Goal: Task Accomplishment & Management: Use online tool/utility

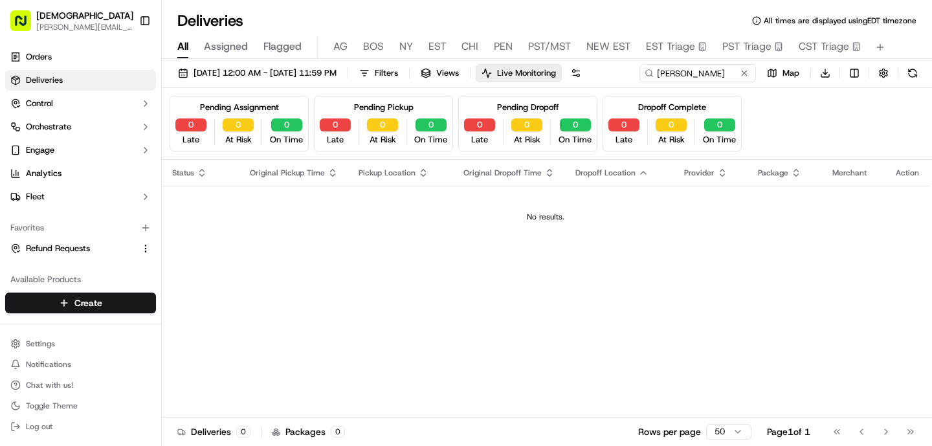
click at [183, 43] on span "All" at bounding box center [182, 47] width 11 height 16
drag, startPoint x: 262, startPoint y: 93, endPoint x: 161, endPoint y: 93, distance: 101.0
click at [161, 93] on div "Sharebite [PERSON_NAME][EMAIL_ADDRESS][DOMAIN_NAME] Toggle Sidebar Orders Deliv…" at bounding box center [466, 223] width 932 height 446
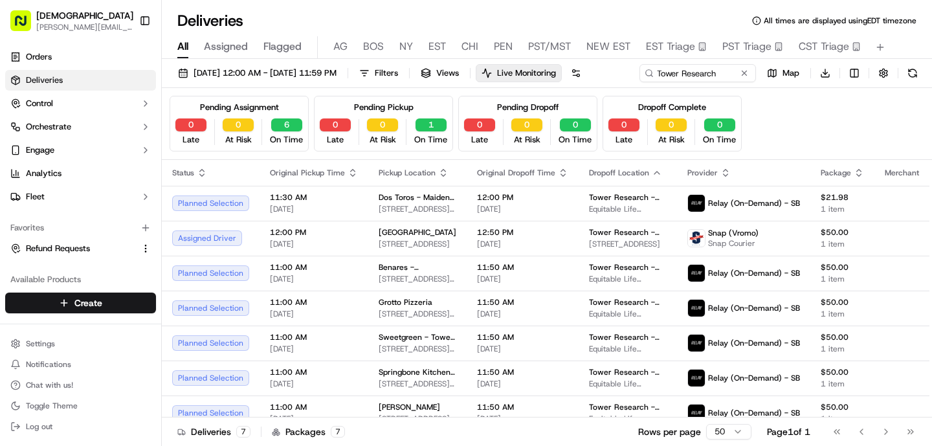
click at [600, 88] on div "[DATE] 12:00 AM - [DATE] 11:59 PM Filters Views Live Monitoring Tower Research …" at bounding box center [547, 76] width 771 height 24
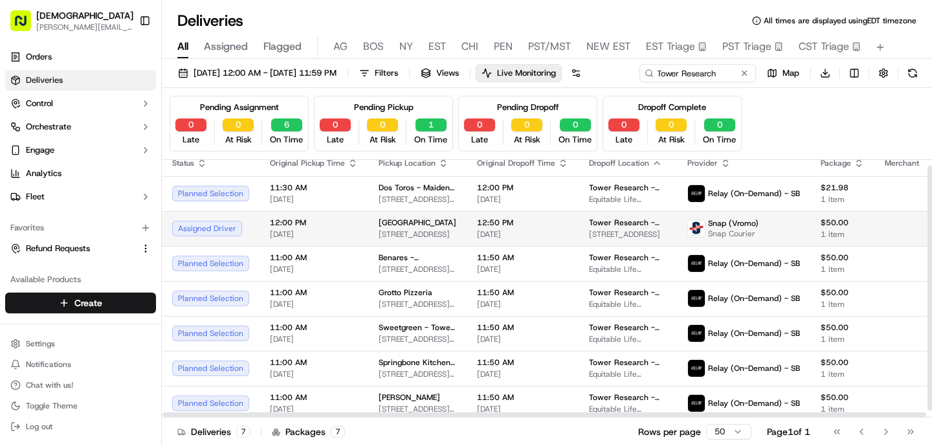
scroll to position [13, 0]
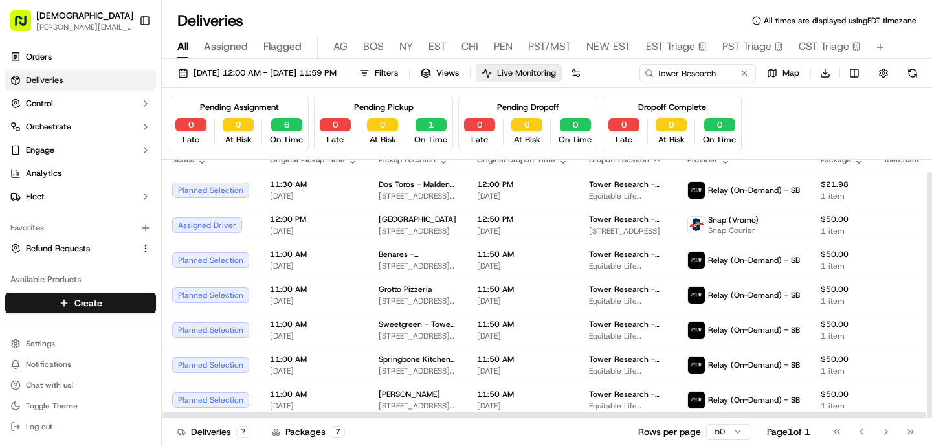
click at [556, 68] on span "Live Monitoring" at bounding box center [526, 73] width 59 height 12
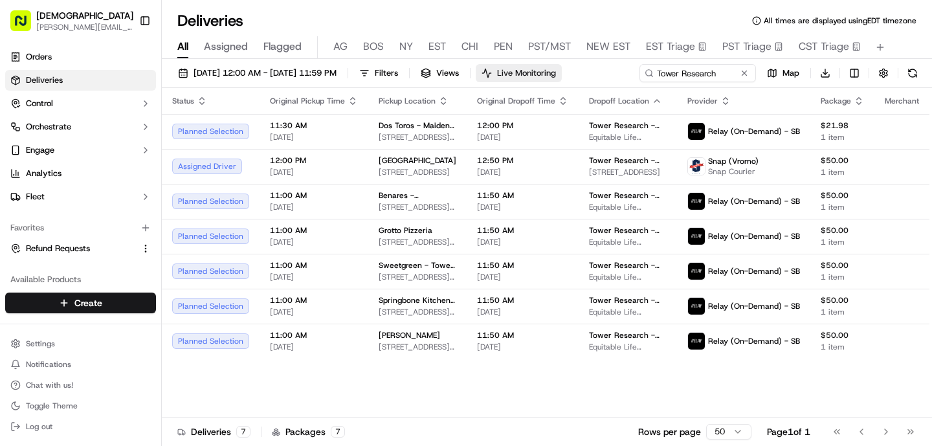
scroll to position [0, 0]
drag, startPoint x: 729, startPoint y: 74, endPoint x: 565, endPoint y: 71, distance: 164.5
click at [565, 71] on div "[DATE] 12:00 AM - [DATE] 11:59 PM Filters Views Live Monitoring Tower Research …" at bounding box center [547, 76] width 771 height 24
type input "One Rock"
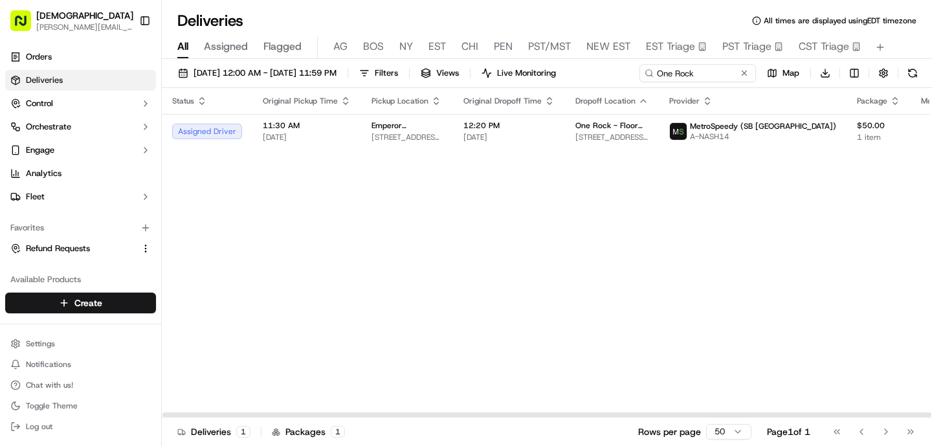
click at [512, 304] on div "Status Original Pickup Time Pickup Location Original Dropoff Time Dropoff Locat…" at bounding box center [588, 253] width 852 height 330
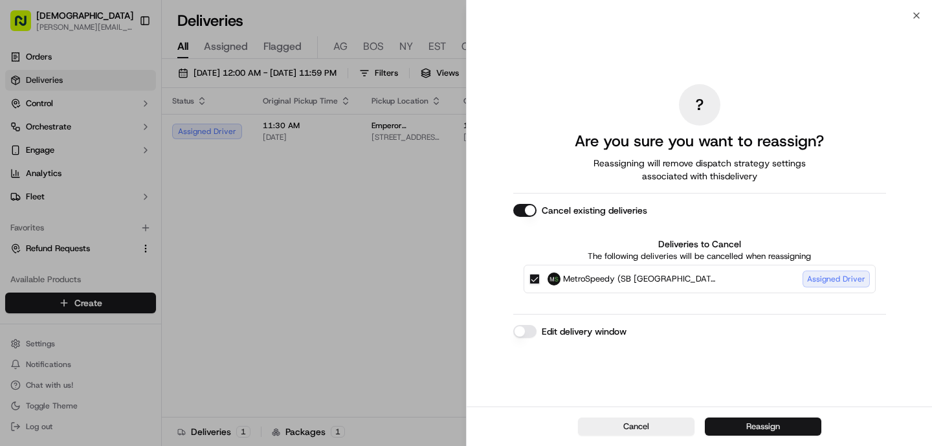
click at [730, 429] on button "Reassign" at bounding box center [763, 427] width 117 height 18
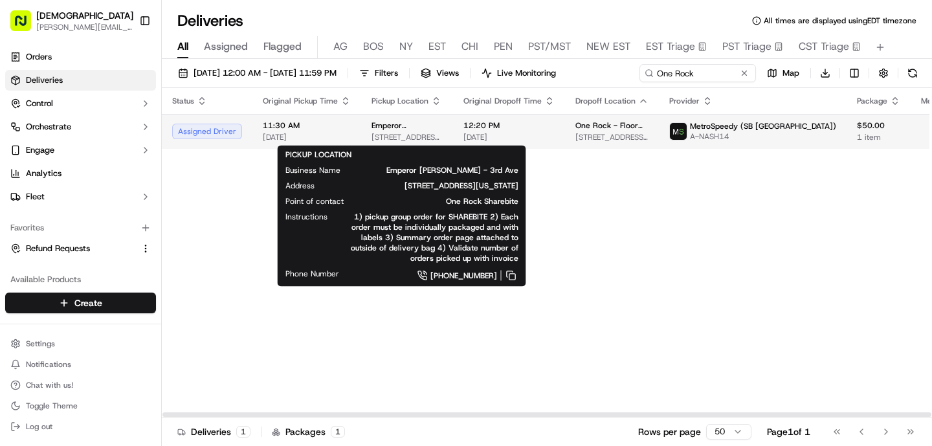
click at [406, 140] on span "[STREET_ADDRESS][US_STATE]" at bounding box center [407, 137] width 71 height 10
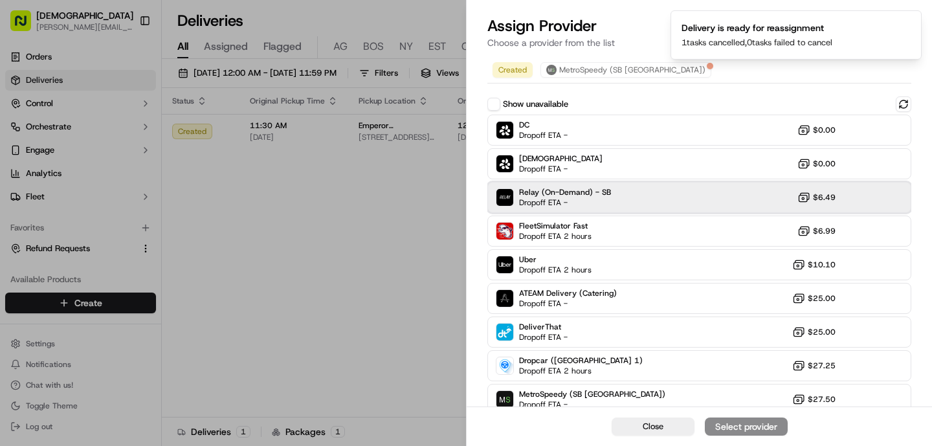
click at [550, 200] on span "Dropoff ETA -" at bounding box center [564, 202] width 91 height 10
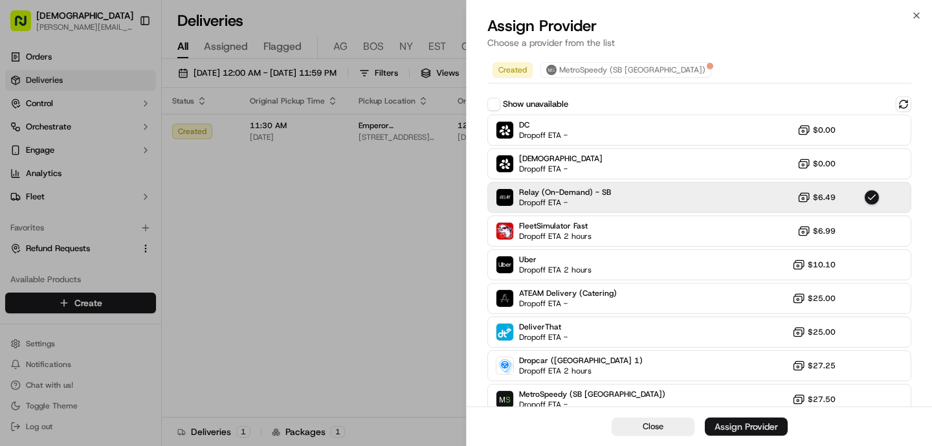
click at [741, 423] on div "Assign Provider" at bounding box center [746, 426] width 63 height 13
